Goal: Complete application form

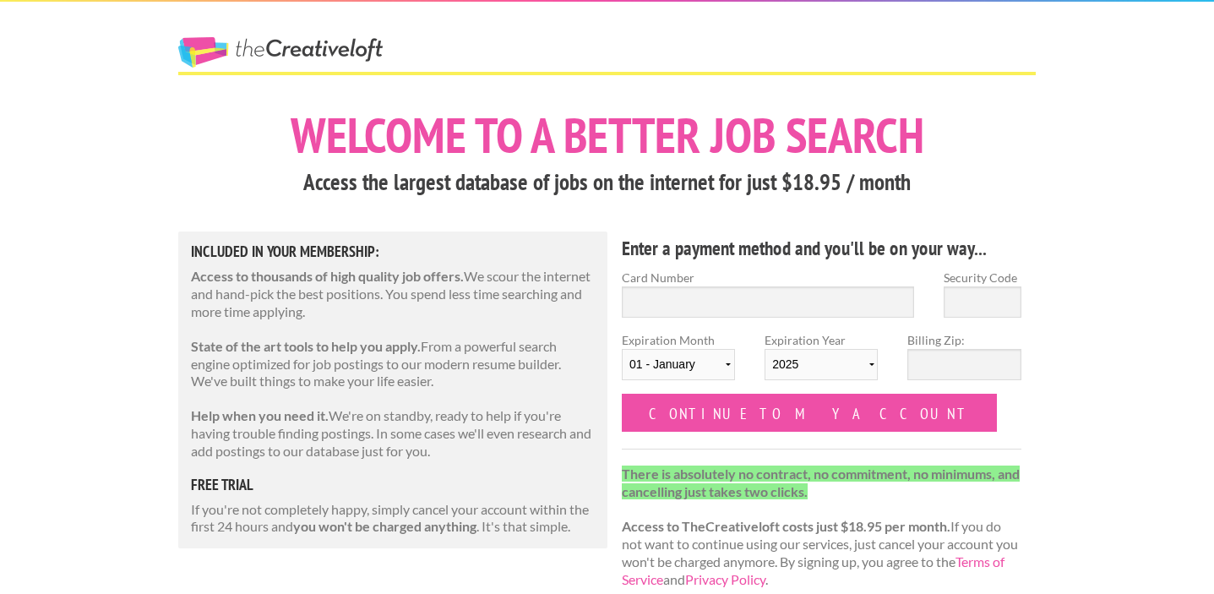
click at [339, 52] on link "The Creative Loft" at bounding box center [280, 52] width 204 height 30
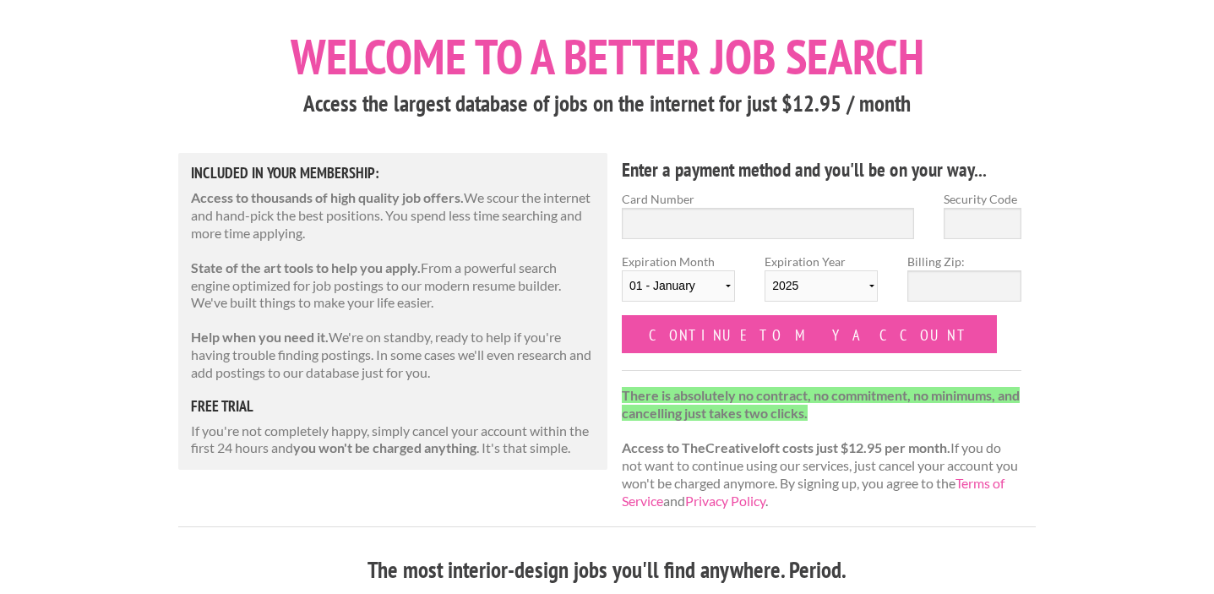
scroll to position [79, 0]
